Goal: Information Seeking & Learning: Learn about a topic

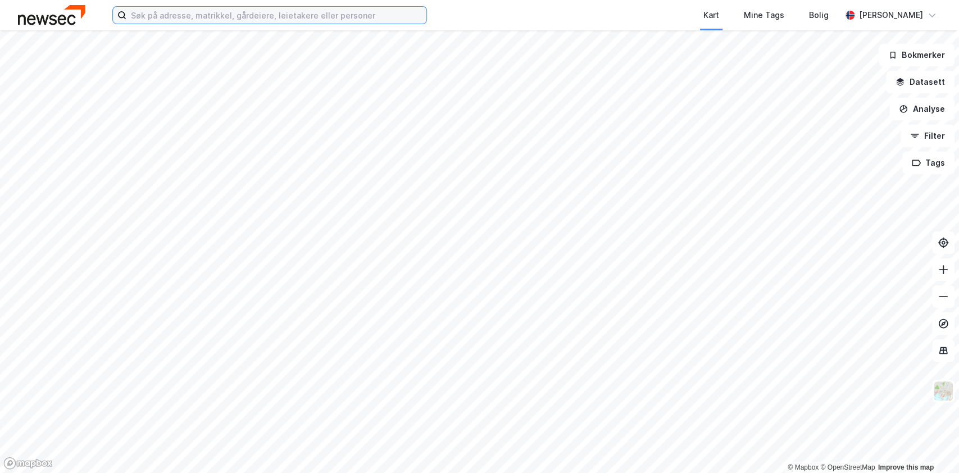
click at [170, 8] on input at bounding box center [276, 15] width 300 height 17
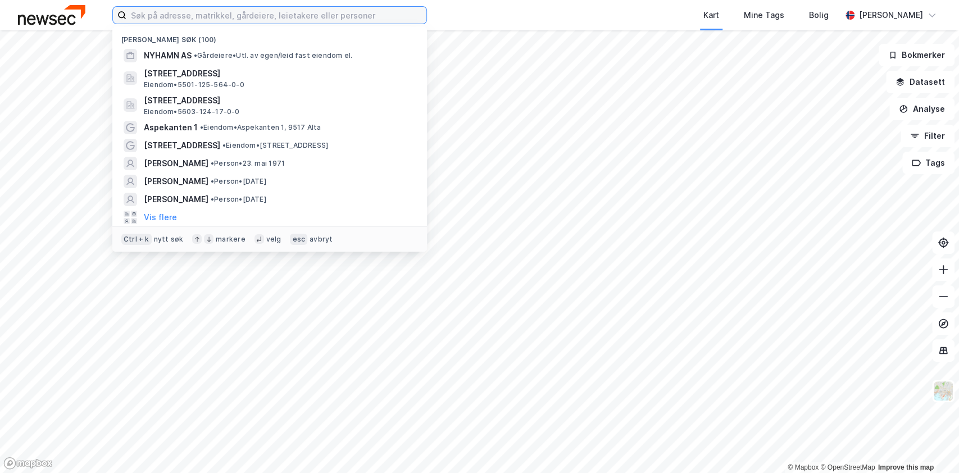
paste input "[PERSON_NAME]"
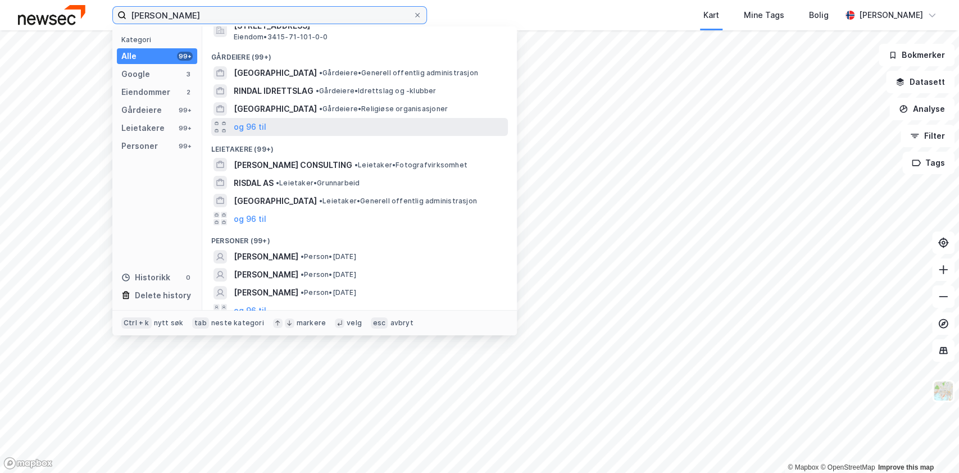
scroll to position [140, 0]
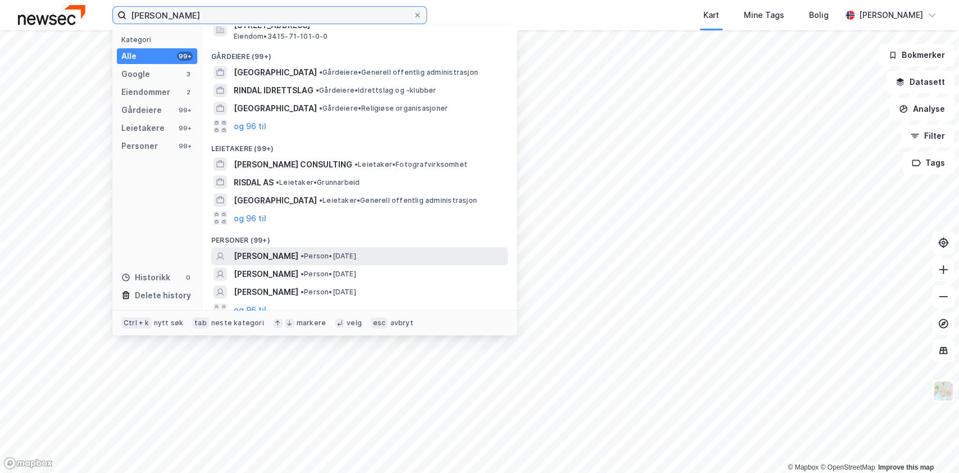
type input "[PERSON_NAME]"
click at [283, 251] on span "[PERSON_NAME]" at bounding box center [266, 255] width 65 height 13
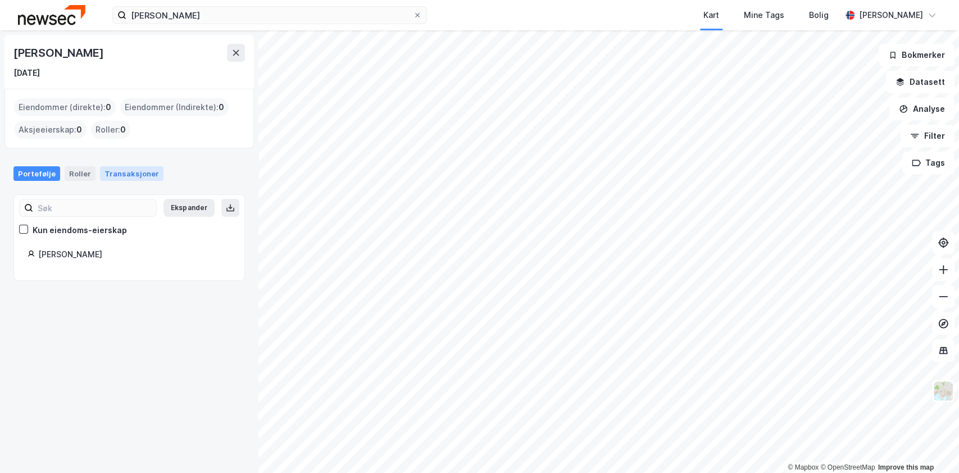
click at [131, 173] on div "Transaksjoner" at bounding box center [131, 173] width 63 height 15
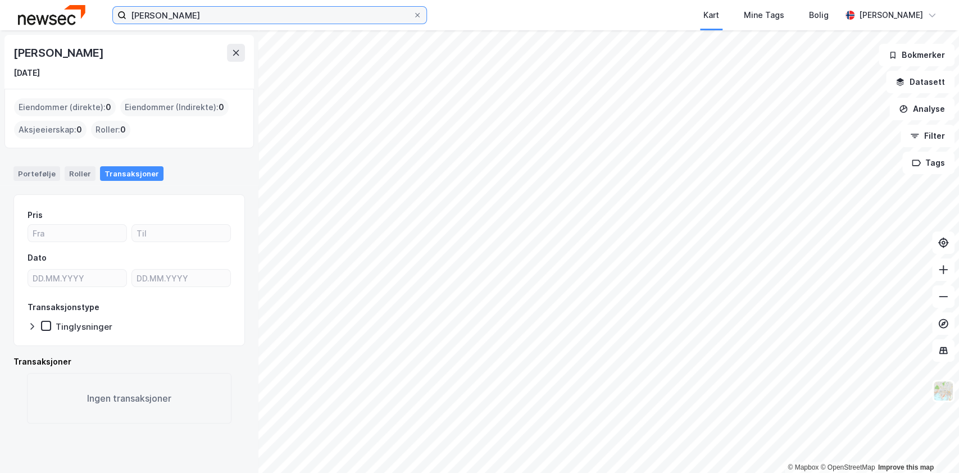
click at [199, 17] on input "[PERSON_NAME]" at bounding box center [269, 15] width 286 height 17
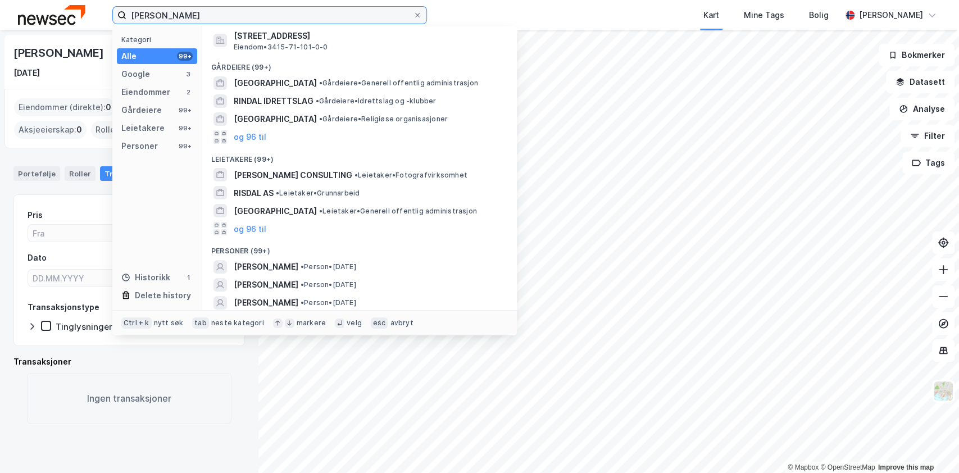
scroll to position [149, 0]
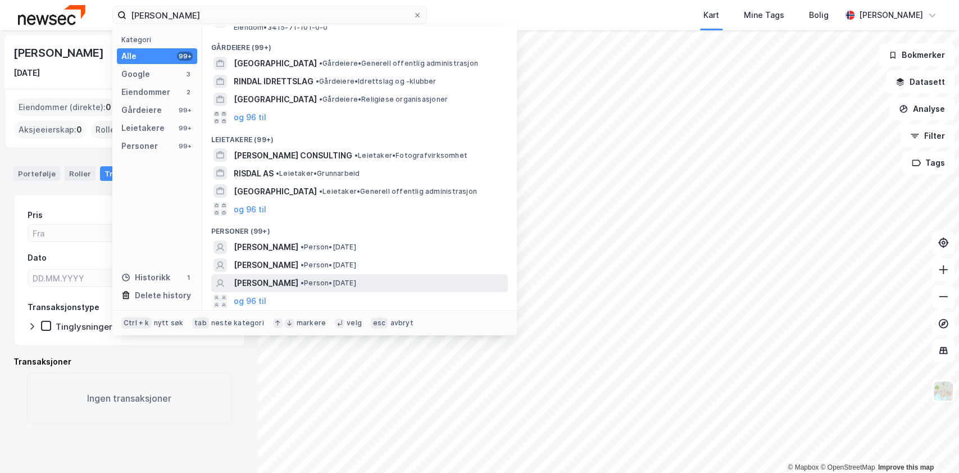
click at [421, 279] on div "[PERSON_NAME] • Person • [DATE]" at bounding box center [370, 282] width 272 height 13
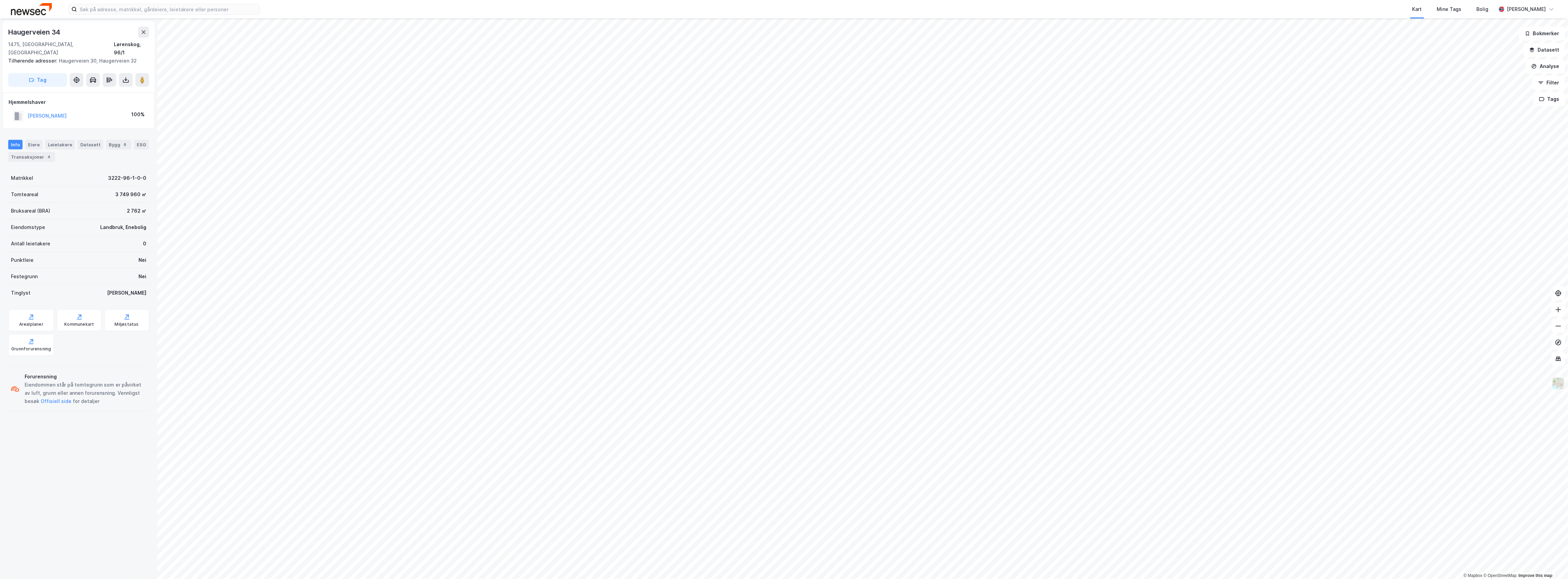
click at [1554, 384] on img at bounding box center [1558, 383] width 13 height 13
click at [1519, 376] on div "Hovedeier" at bounding box center [1505, 379] width 88 height 19
click at [1513, 366] on div "Etiketter" at bounding box center [1505, 359] width 88 height 19
click at [1517, 339] on div "Gårds- og bruksnr." at bounding box center [1506, 341] width 44 height 8
click at [1503, 232] on div "Flyfoto" at bounding box center [1505, 232] width 88 height 19
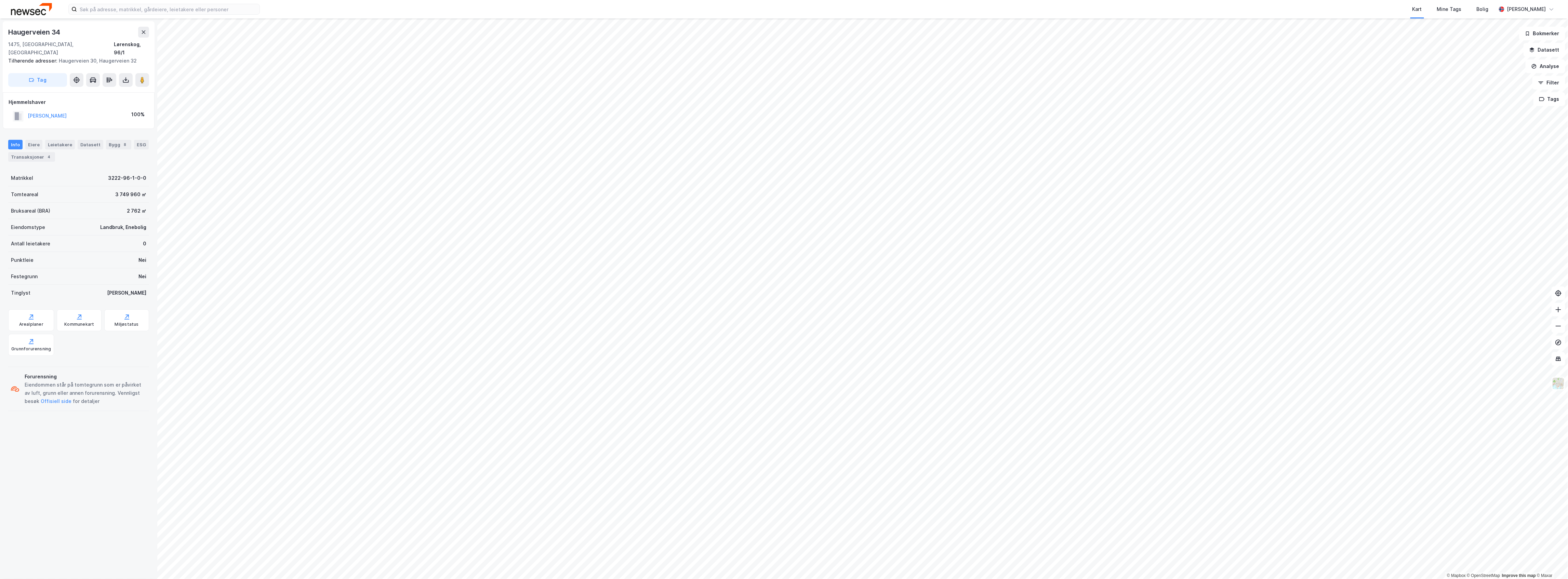
click at [789, 578] on html "Kart Mine Tags Bolig Martin Omnes © Mapbox © OpenStreetMap Improve this map © M…" at bounding box center [784, 290] width 1568 height 579
click at [799, 578] on html "Kart Mine Tags Bolig Martin Omnes © Mapbox © OpenStreetMap Improve this map © M…" at bounding box center [784, 290] width 1568 height 579
